Goal: Check status: Check status

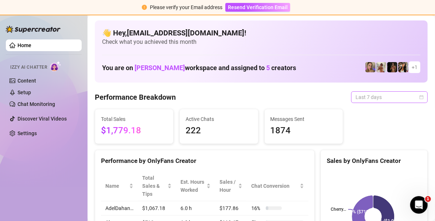
click at [417, 96] on div "Last 7 days" at bounding box center [389, 97] width 77 height 12
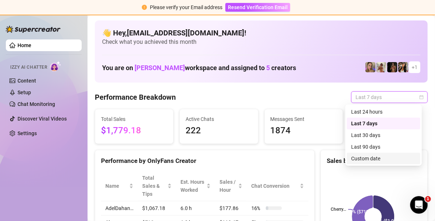
click at [374, 159] on div "Custom date" at bounding box center [383, 158] width 65 height 8
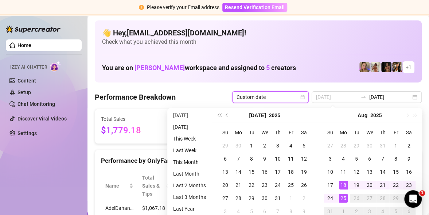
type input "[DATE]"
click at [345, 196] on div "25" at bounding box center [343, 198] width 9 height 9
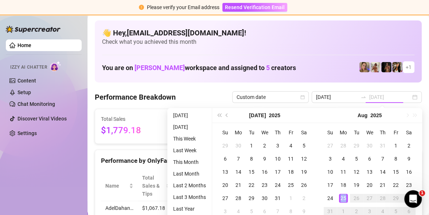
click at [345, 196] on div "25" at bounding box center [343, 198] width 9 height 9
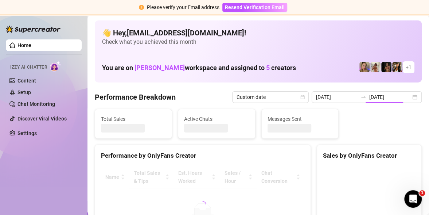
type input "[DATE]"
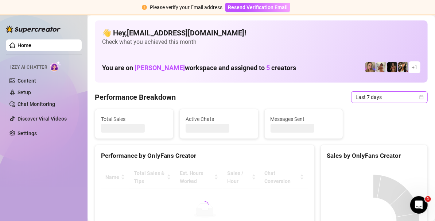
click at [414, 100] on span "Last 7 days" at bounding box center [389, 97] width 68 height 11
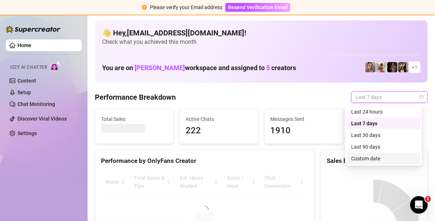
click at [374, 156] on div "Custom date" at bounding box center [383, 158] width 65 height 8
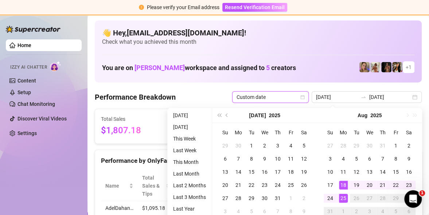
type input "[DATE]"
click at [345, 199] on div "25" at bounding box center [343, 198] width 9 height 9
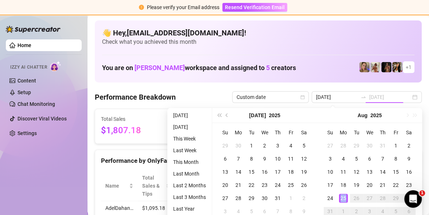
click at [345, 199] on div "25" at bounding box center [343, 198] width 9 height 9
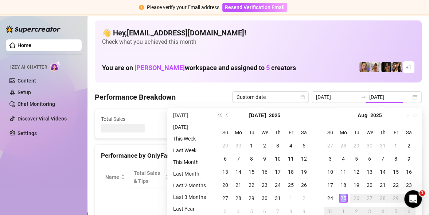
type input "[DATE]"
